Goal: Navigation & Orientation: Find specific page/section

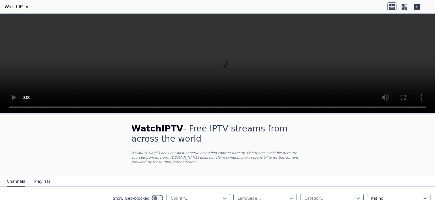
select select "****"
click at [402, 7] on icon at bounding box center [402, 7] width 3 height 6
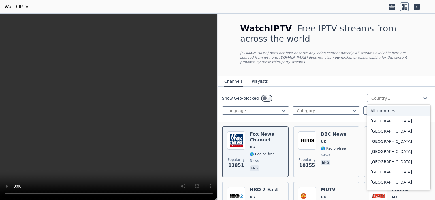
click at [423, 97] on icon at bounding box center [424, 98] width 3 height 2
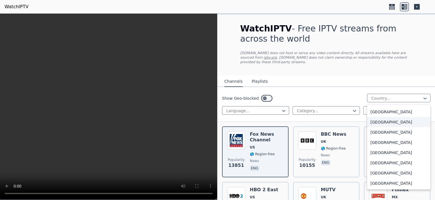
scroll to position [1965, 0]
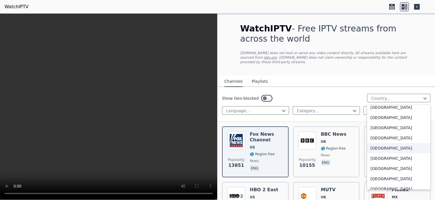
click at [383, 145] on div "[GEOGRAPHIC_DATA]" at bounding box center [398, 148] width 63 height 10
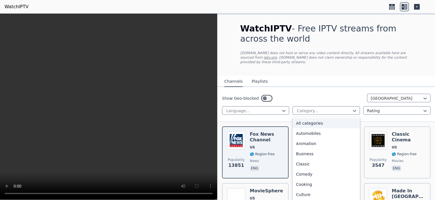
click at [353, 110] on icon at bounding box center [354, 111] width 3 height 2
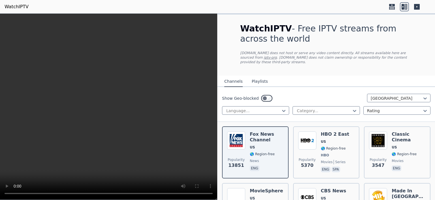
click at [340, 94] on div "Show Geo-blocked [GEOGRAPHIC_DATA]" at bounding box center [326, 98] width 208 height 9
